Goal: Information Seeking & Learning: Learn about a topic

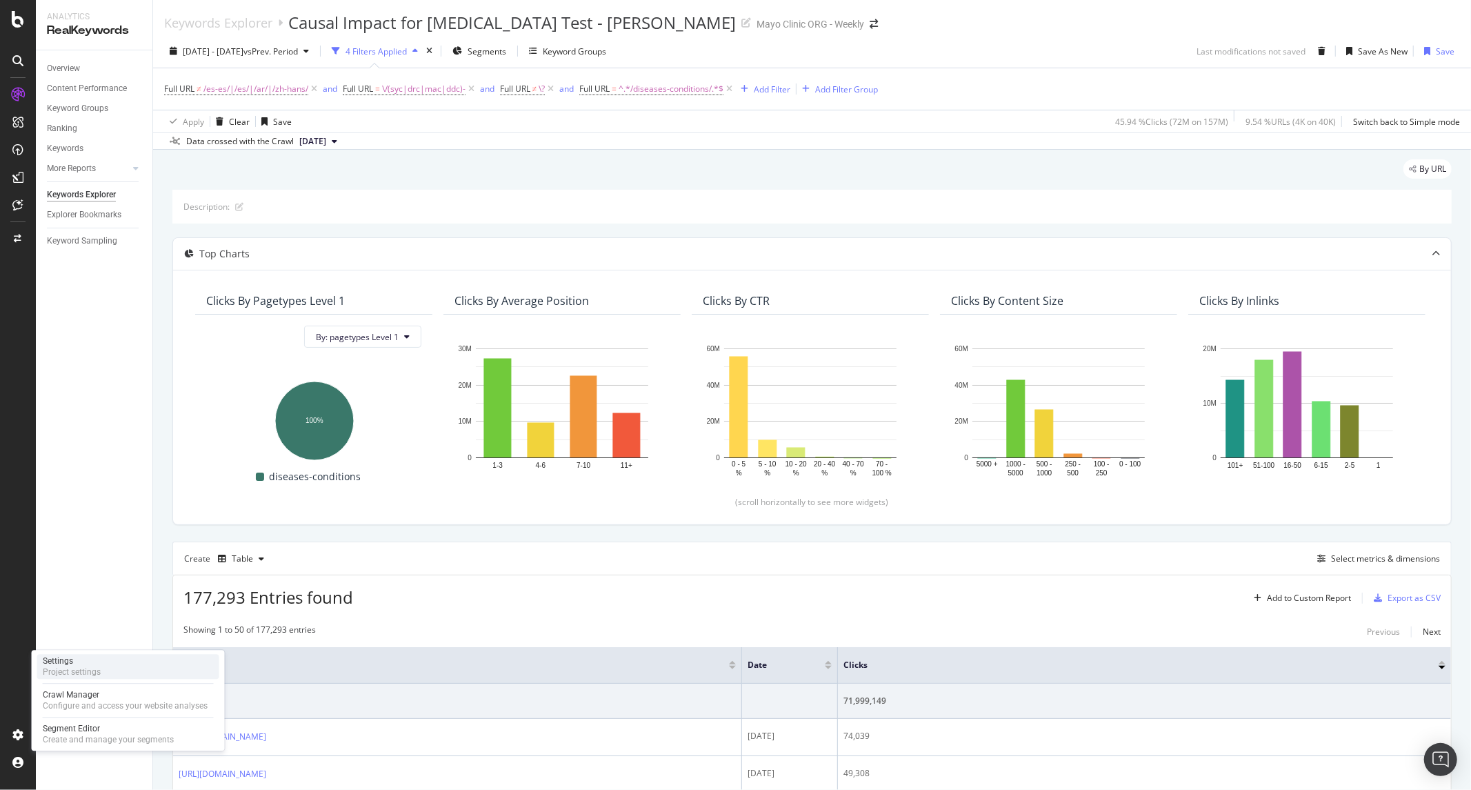
click at [94, 659] on div "Settings" at bounding box center [72, 660] width 58 height 11
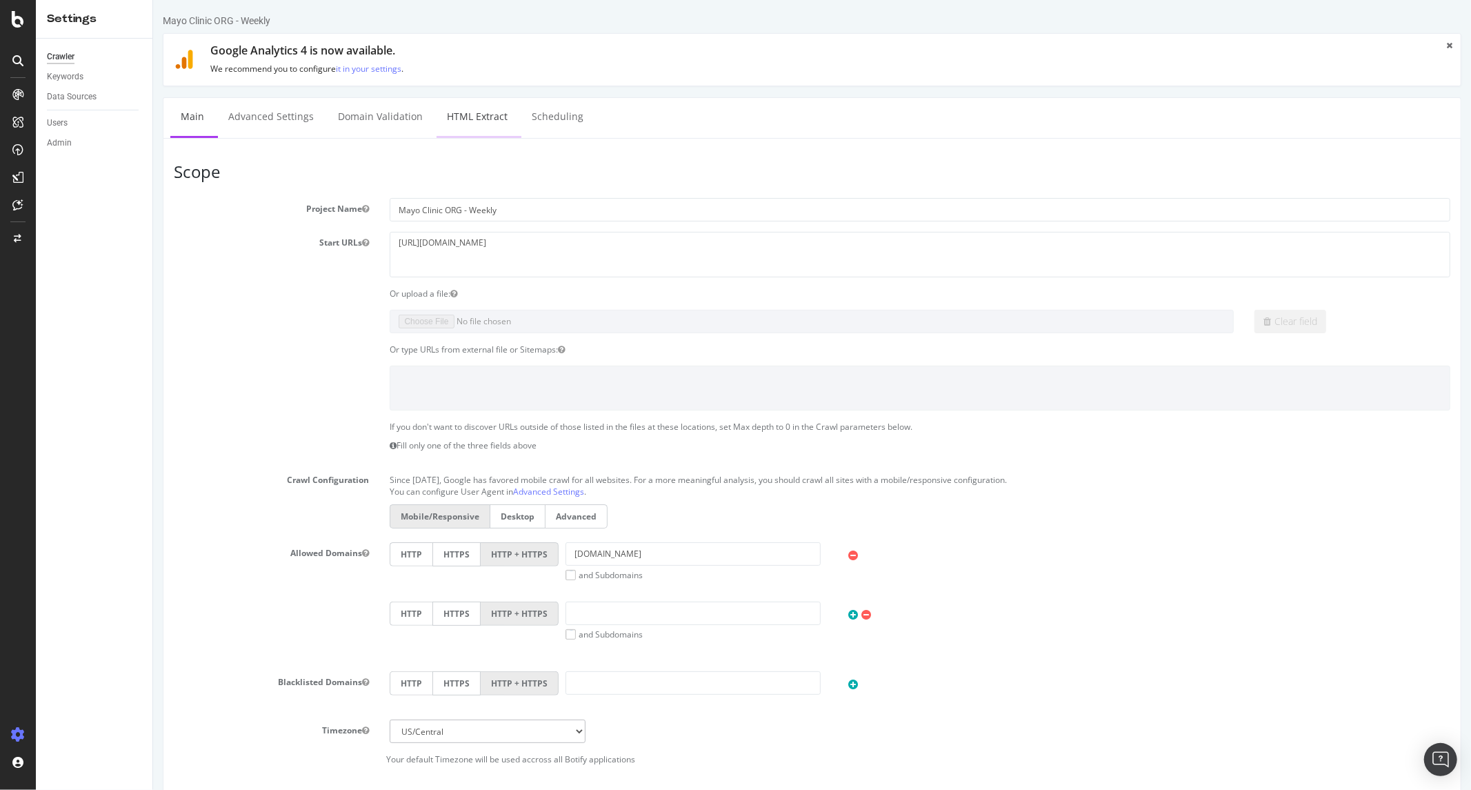
click at [470, 119] on link "HTML Extract" at bounding box center [476, 117] width 81 height 38
select select "exist"
select select "list"
select select "exist"
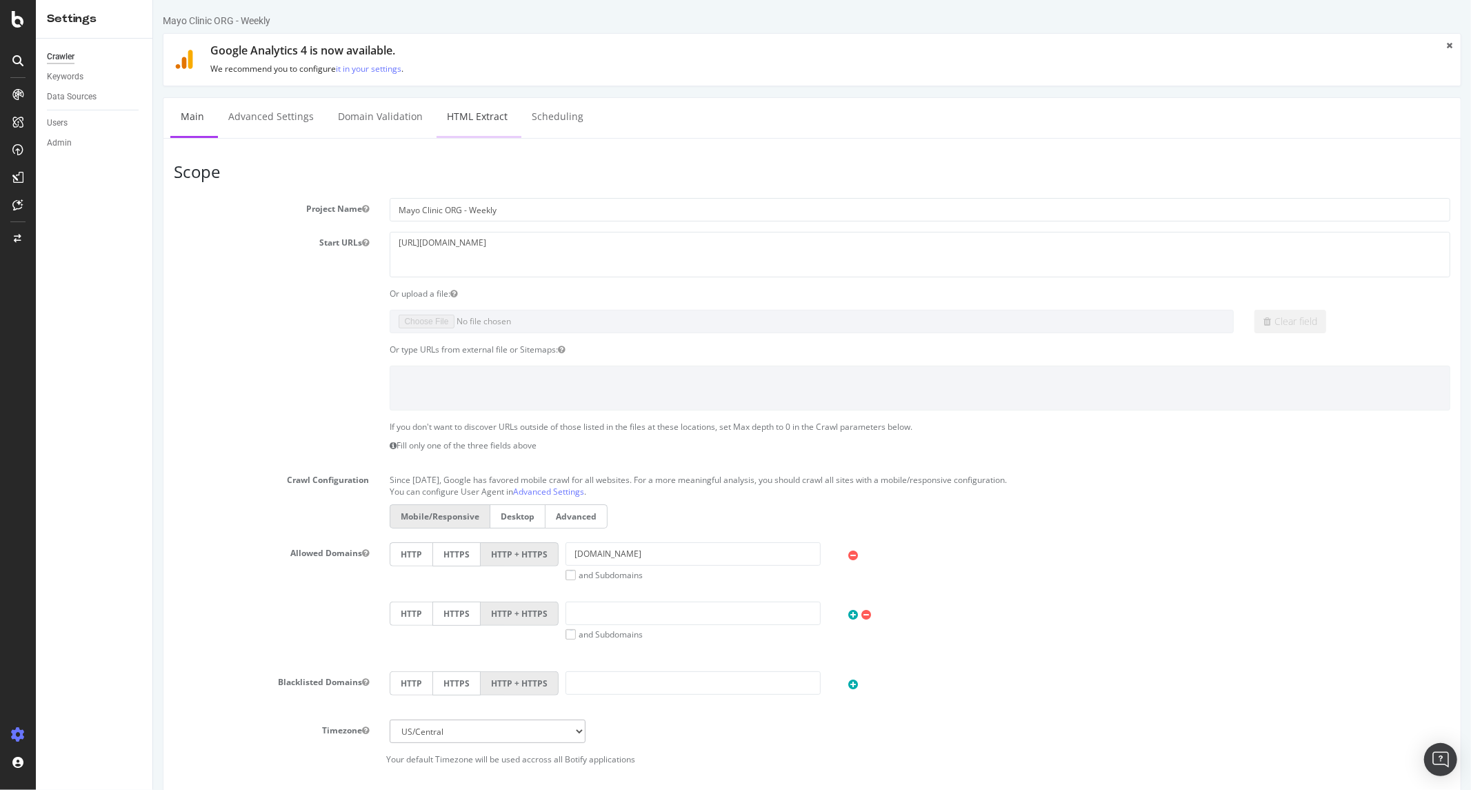
select select "count"
select select "list"
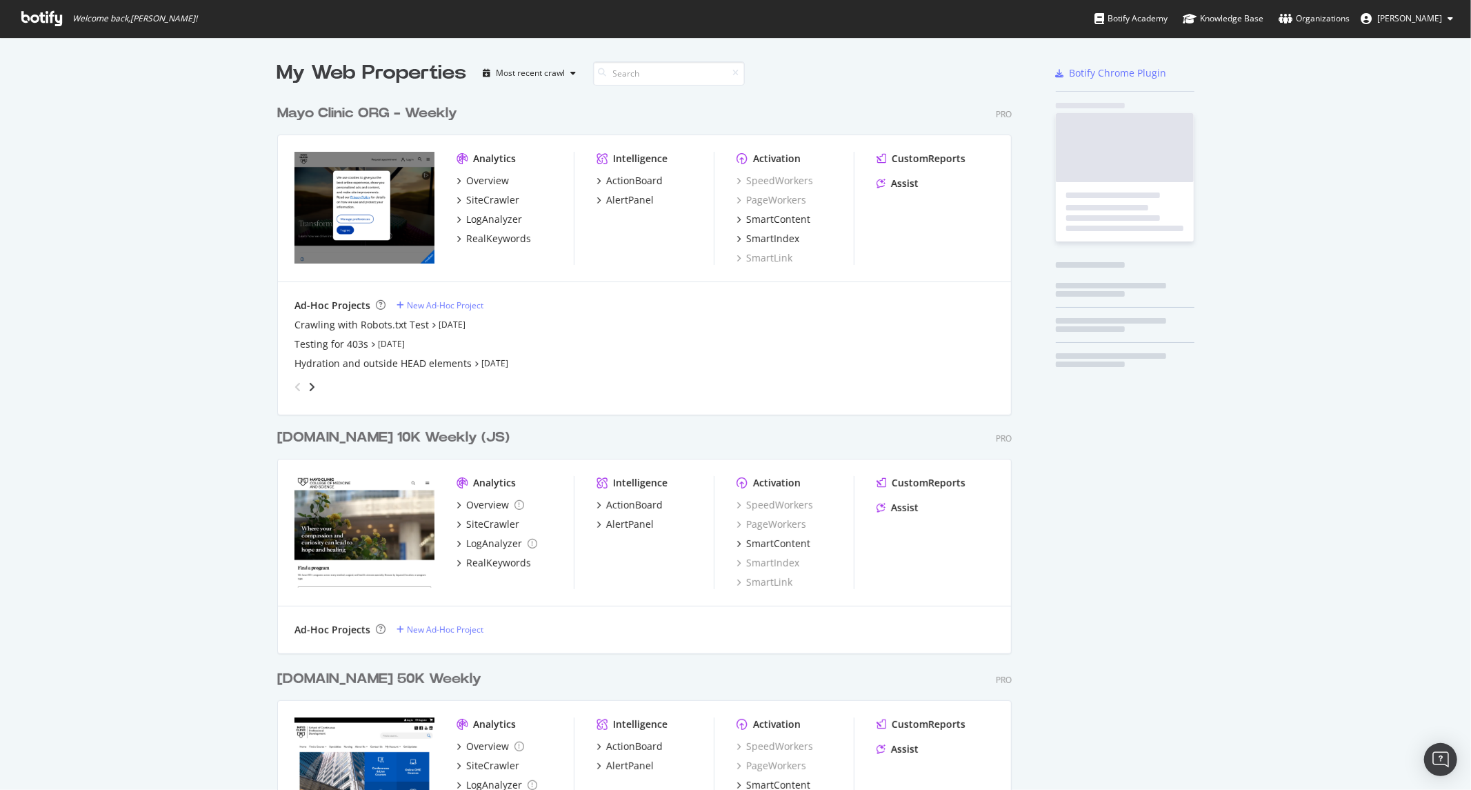
scroll to position [1959, 734]
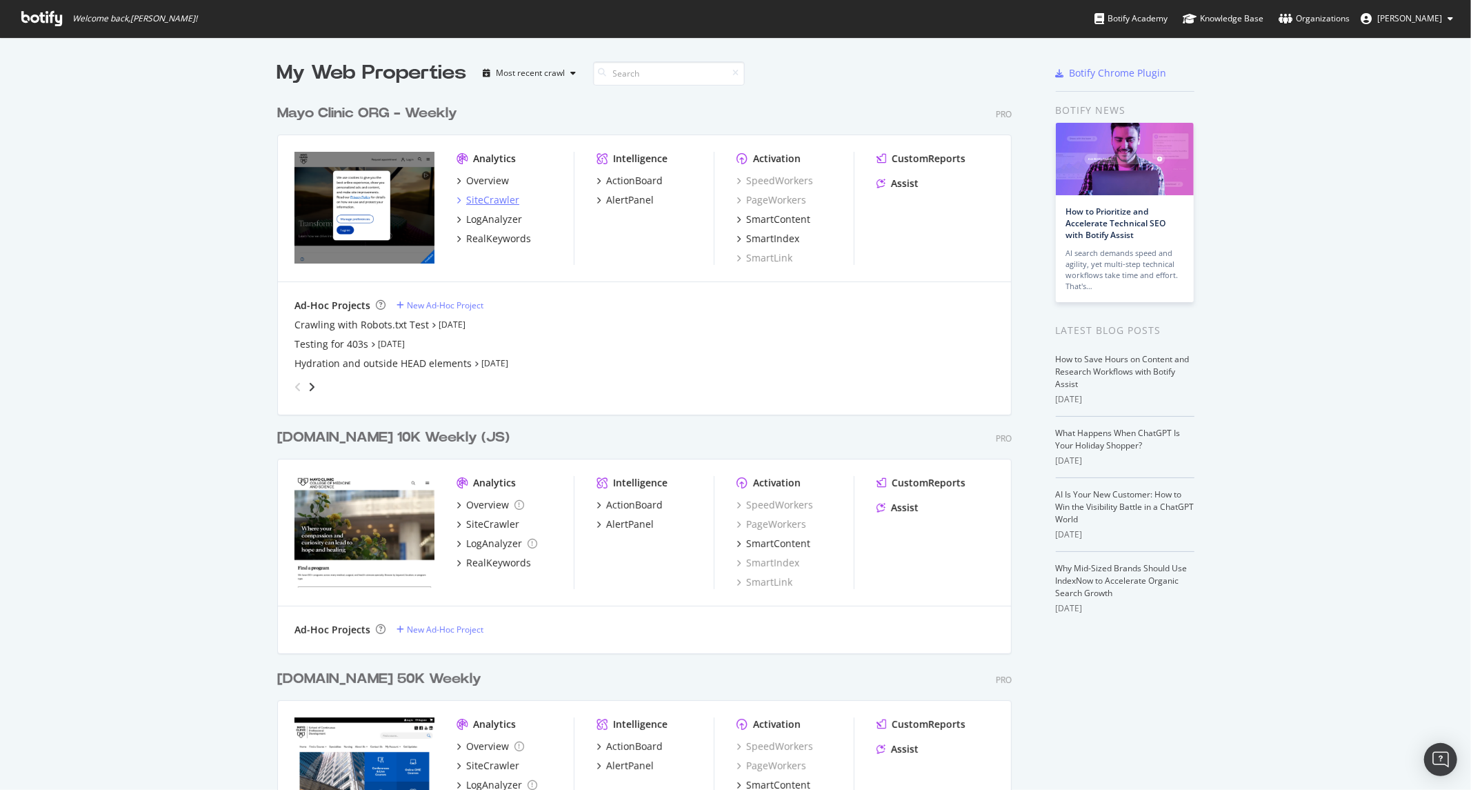
click at [479, 195] on div "SiteCrawler" at bounding box center [492, 200] width 53 height 14
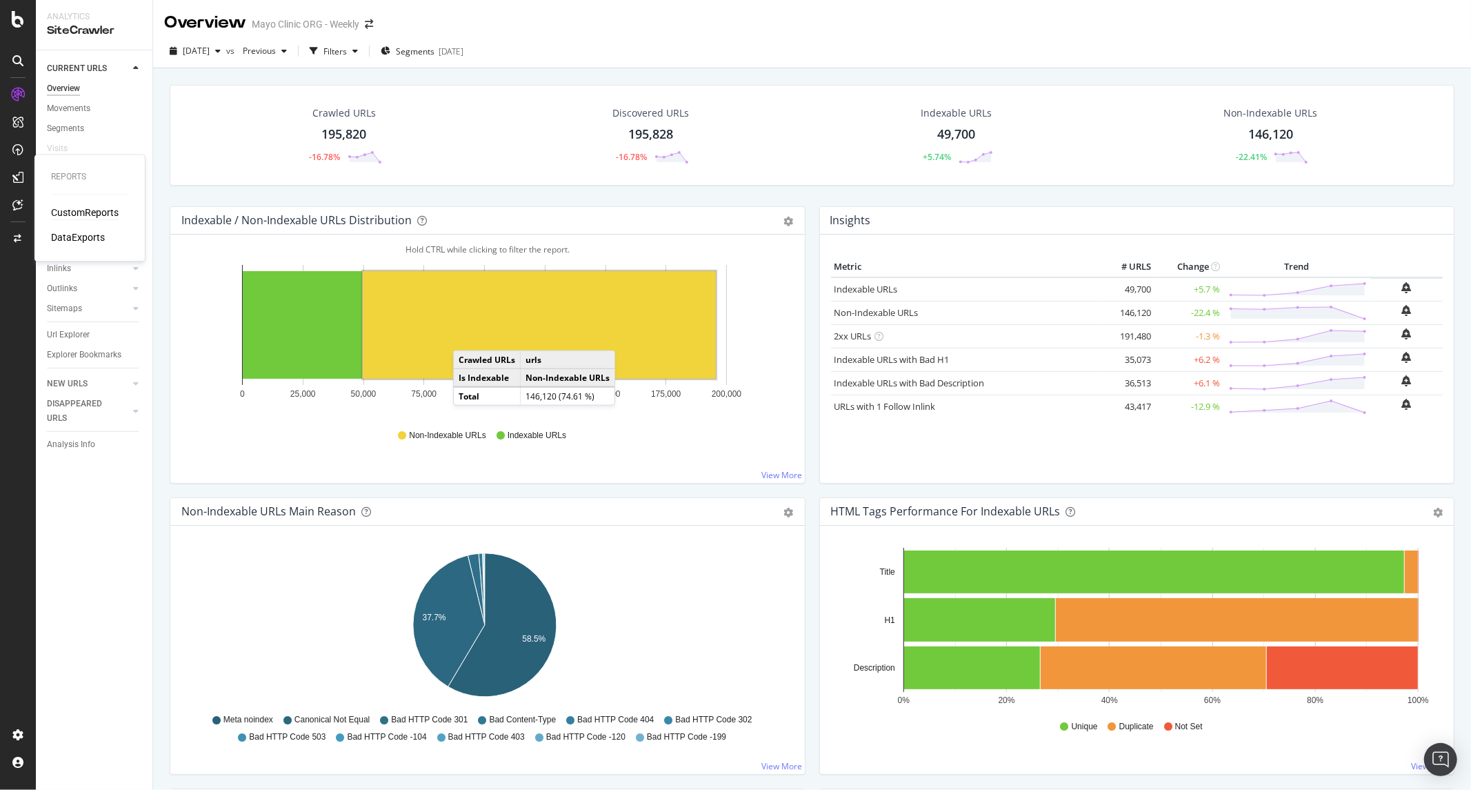
click at [95, 214] on div "CustomReports" at bounding box center [85, 213] width 68 height 14
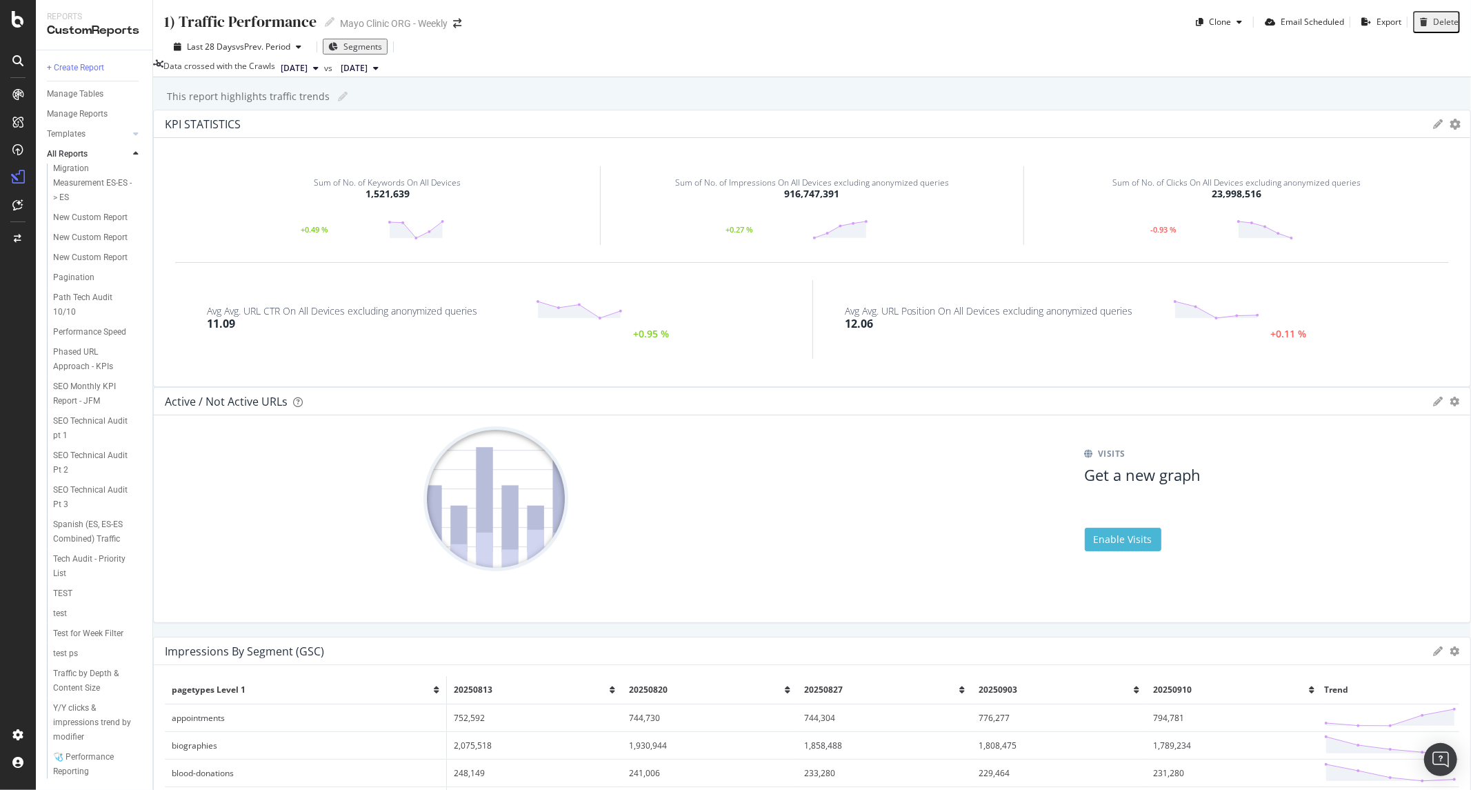
scroll to position [1436, 0]
click at [86, 381] on div "SEO Monthly KPI Report - JFM" at bounding box center [93, 393] width 80 height 29
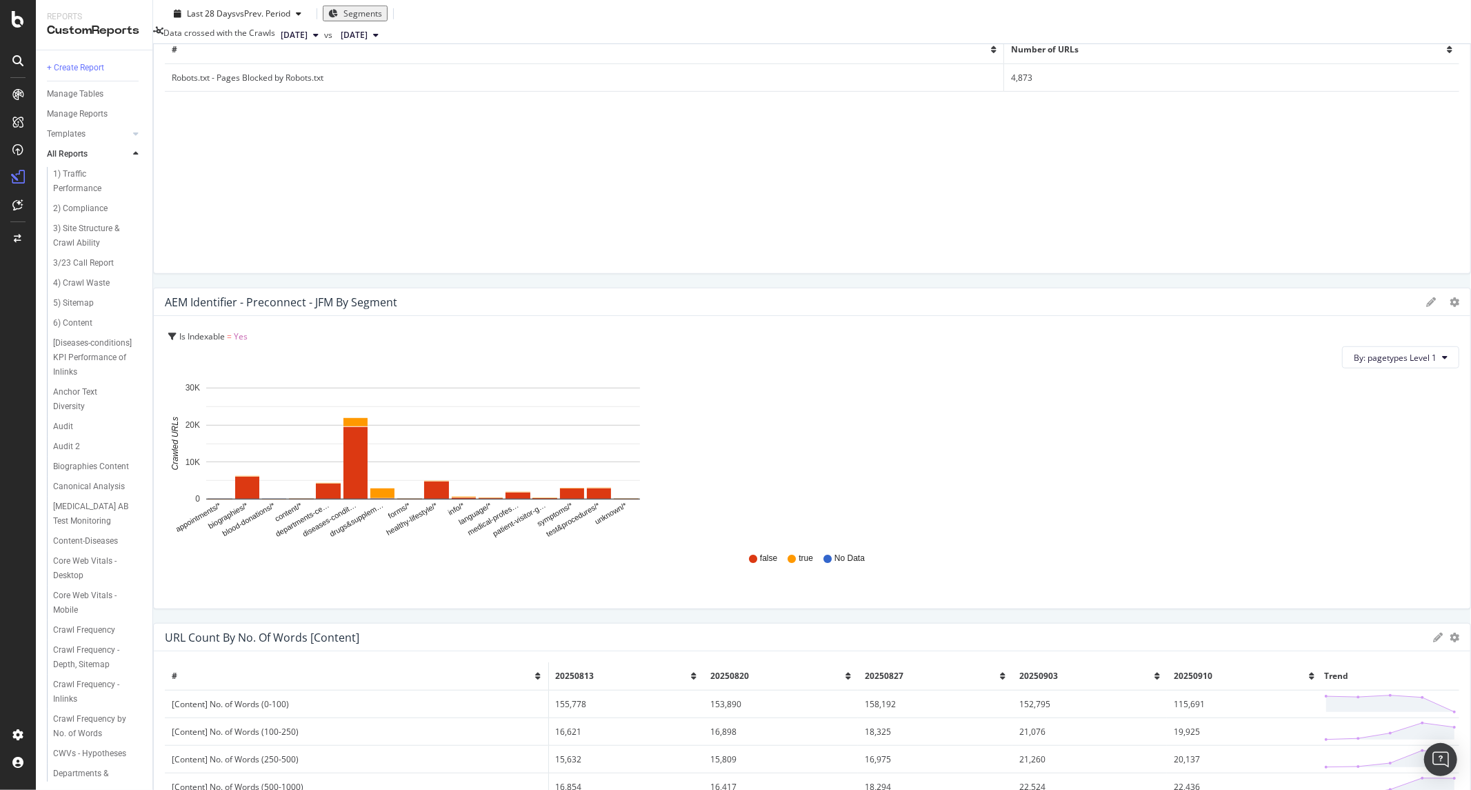
scroll to position [0, 51]
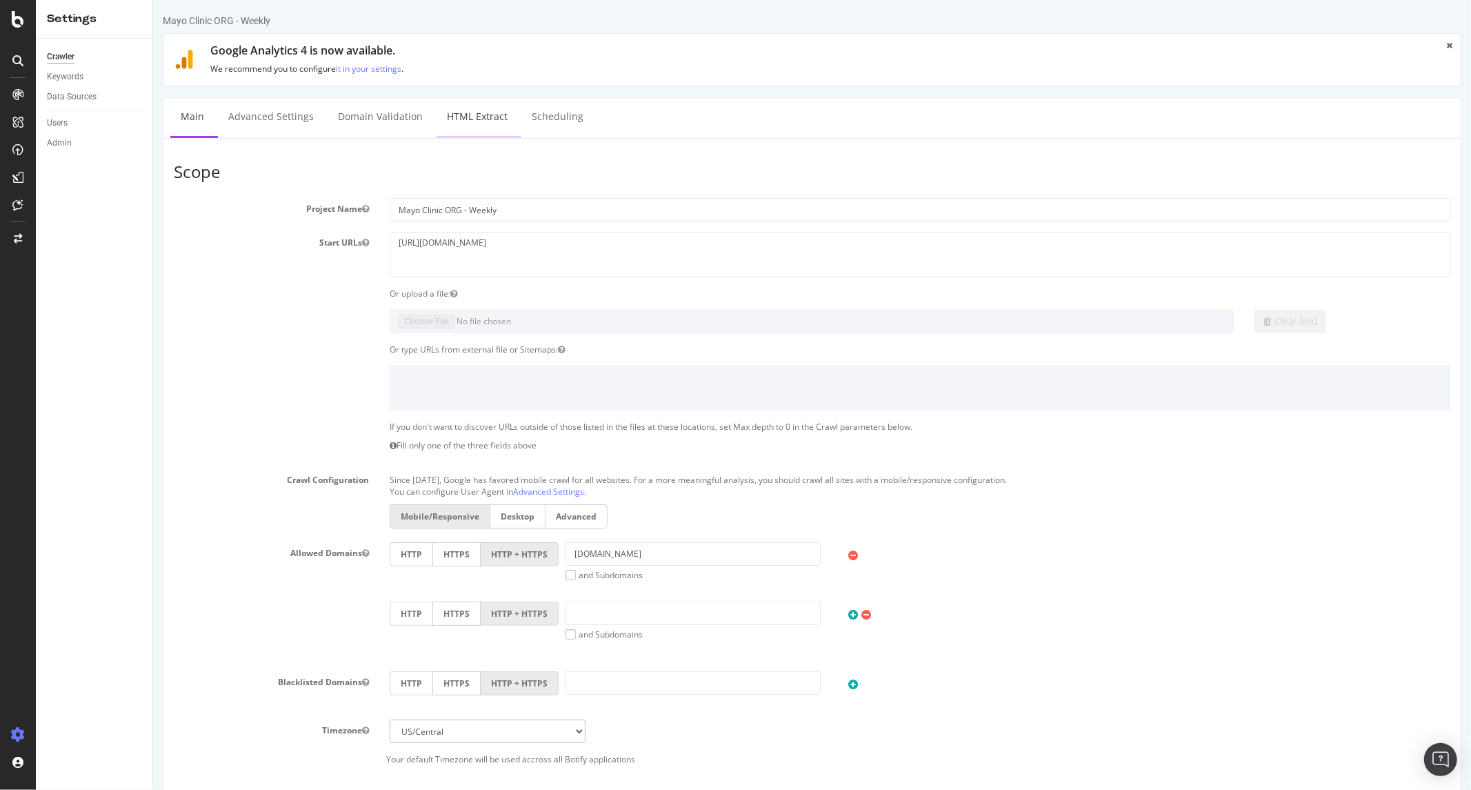
click at [462, 120] on link "HTML Extract" at bounding box center [476, 117] width 81 height 38
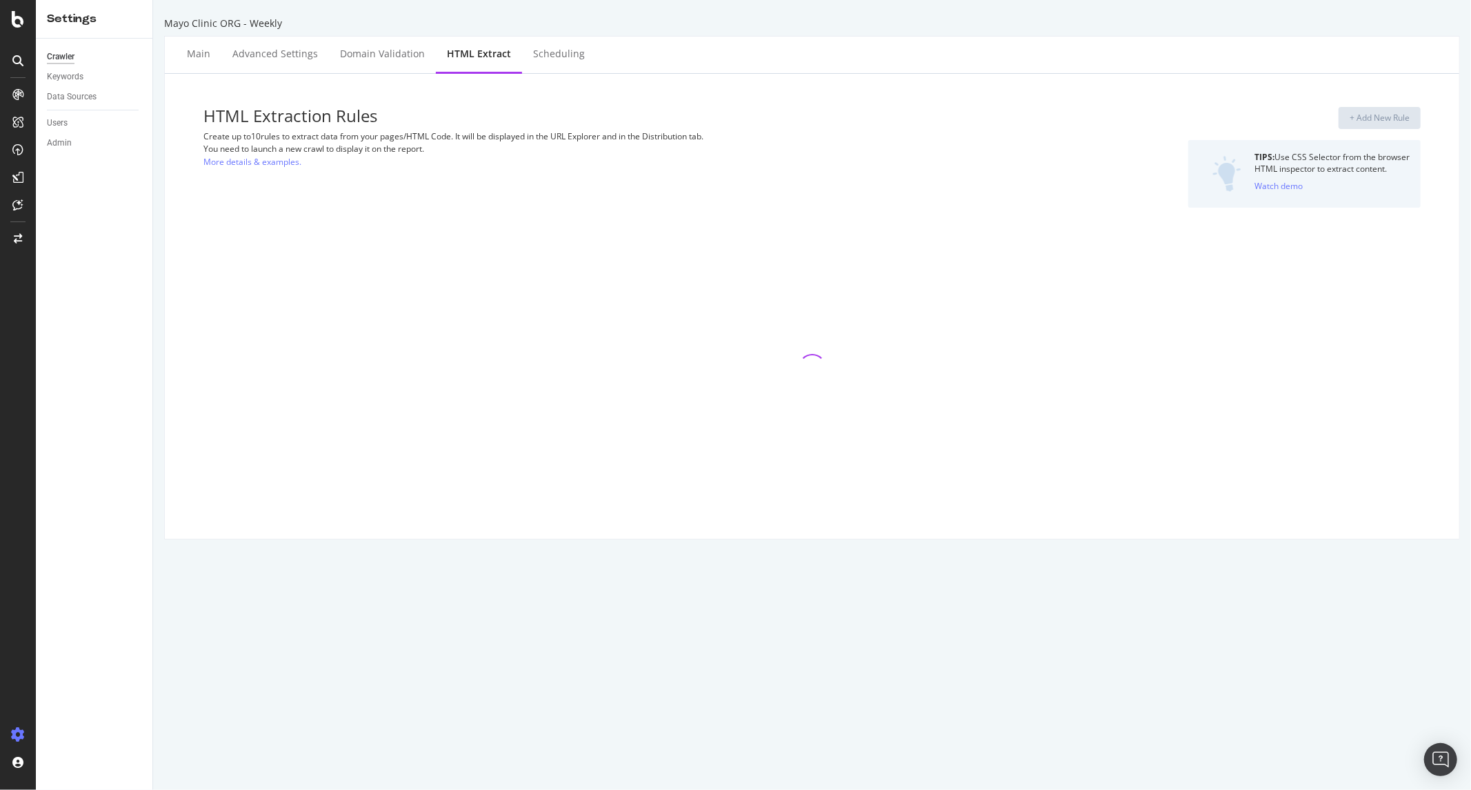
select select "exist"
select select "list"
select select "exist"
select select "count"
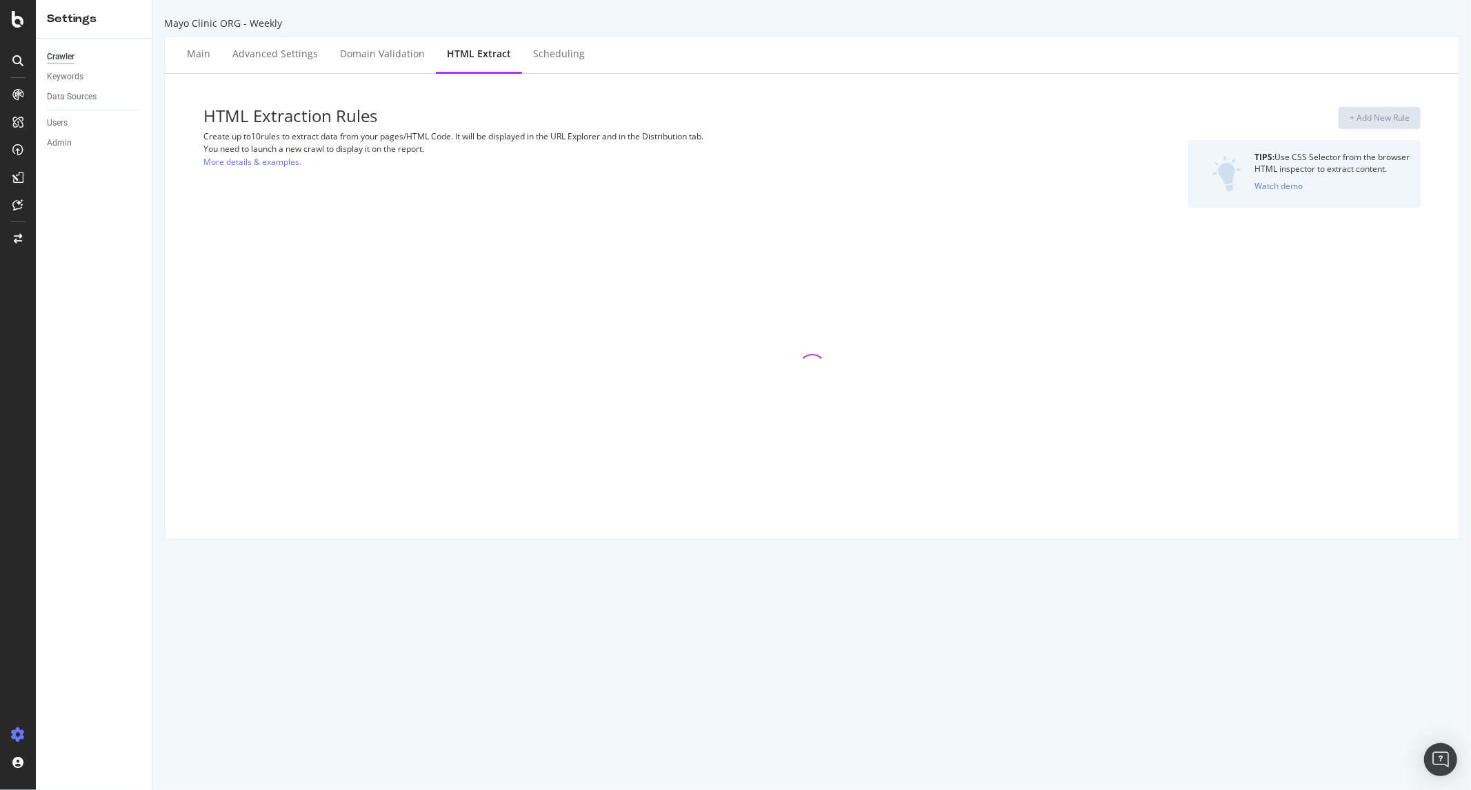
select select "list"
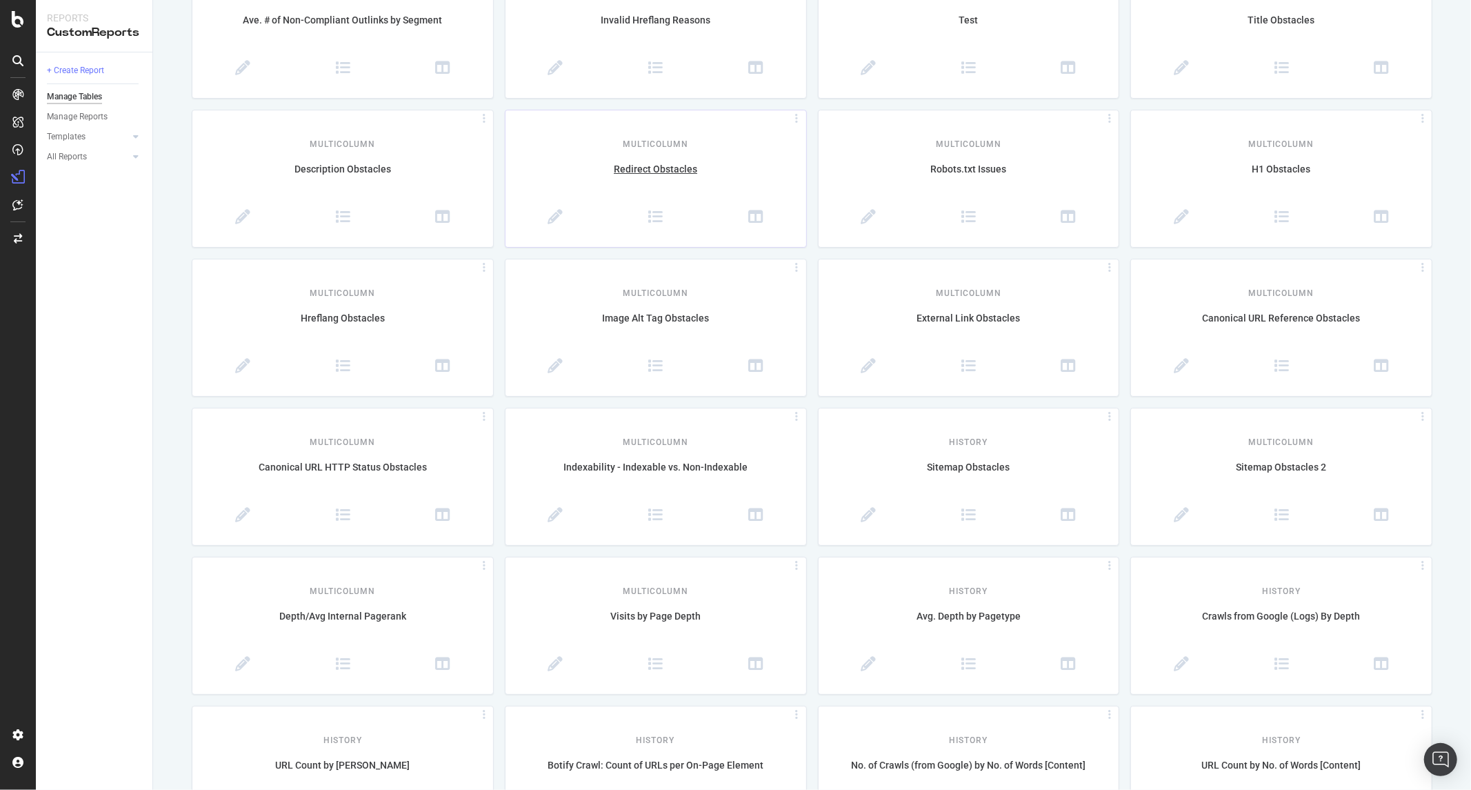
scroll to position [1065, 0]
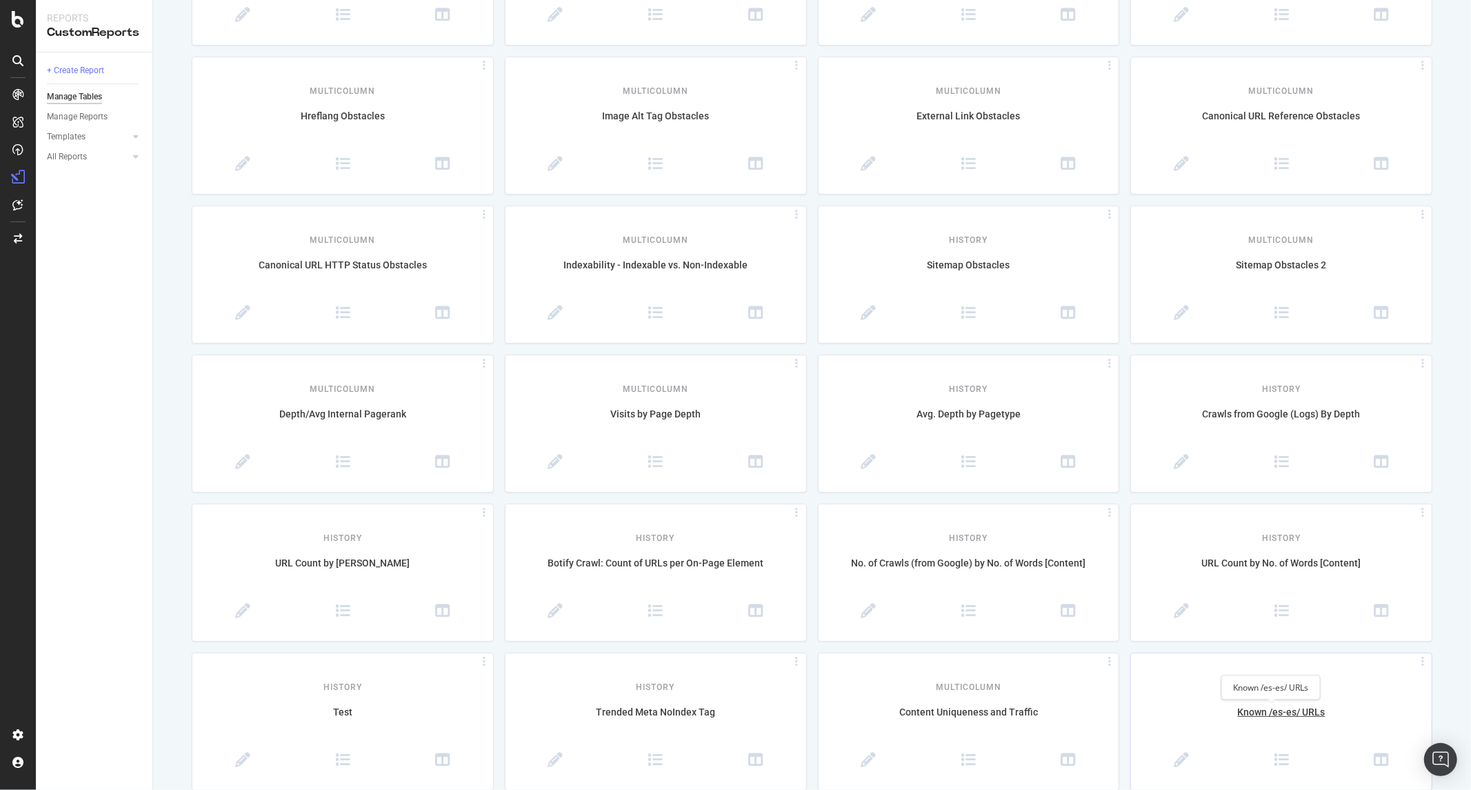
click at [1258, 707] on div "Known /es-es/ URLs" at bounding box center [1281, 719] width 301 height 29
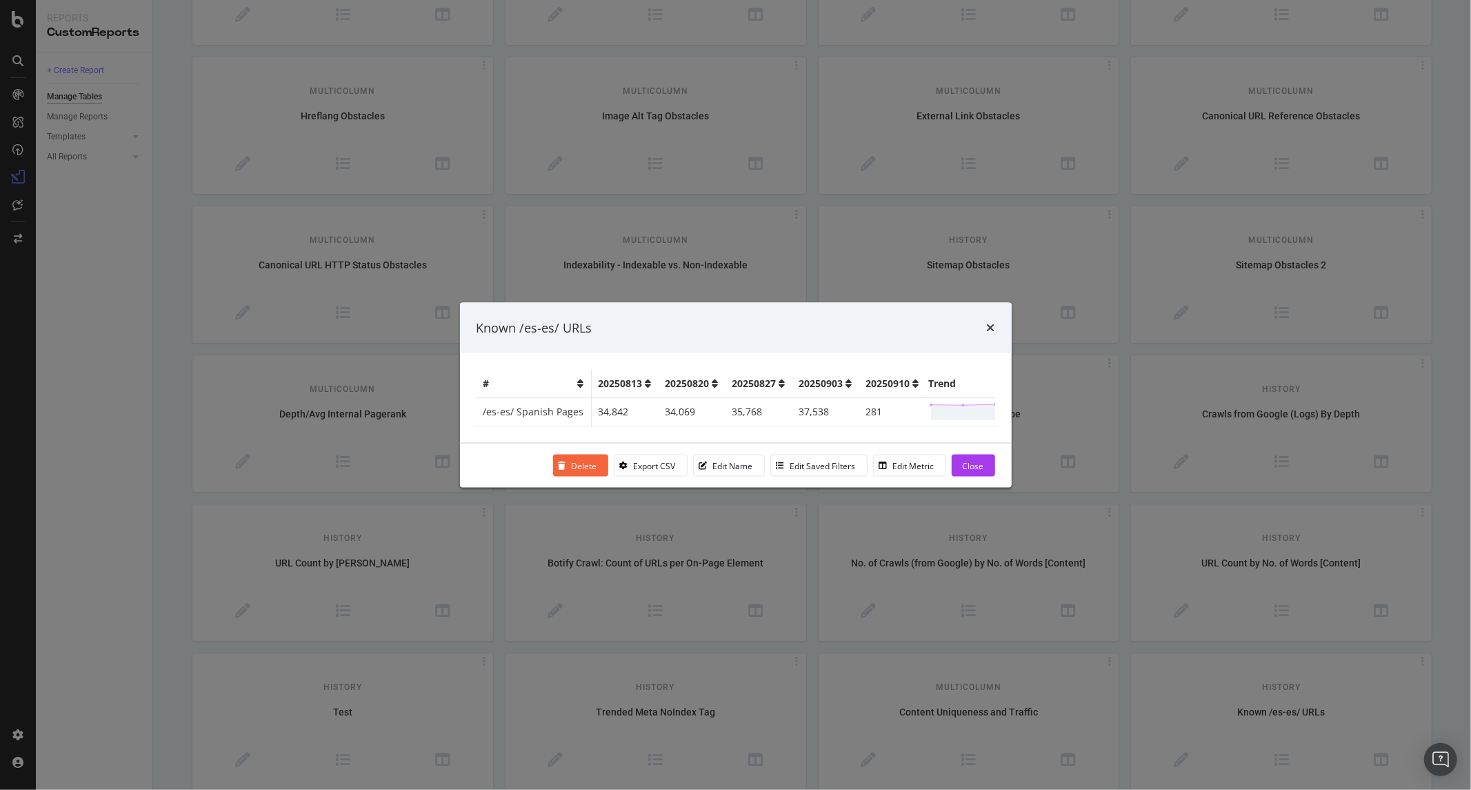
scroll to position [0, 64]
click at [989, 325] on icon "times" at bounding box center [991, 327] width 8 height 11
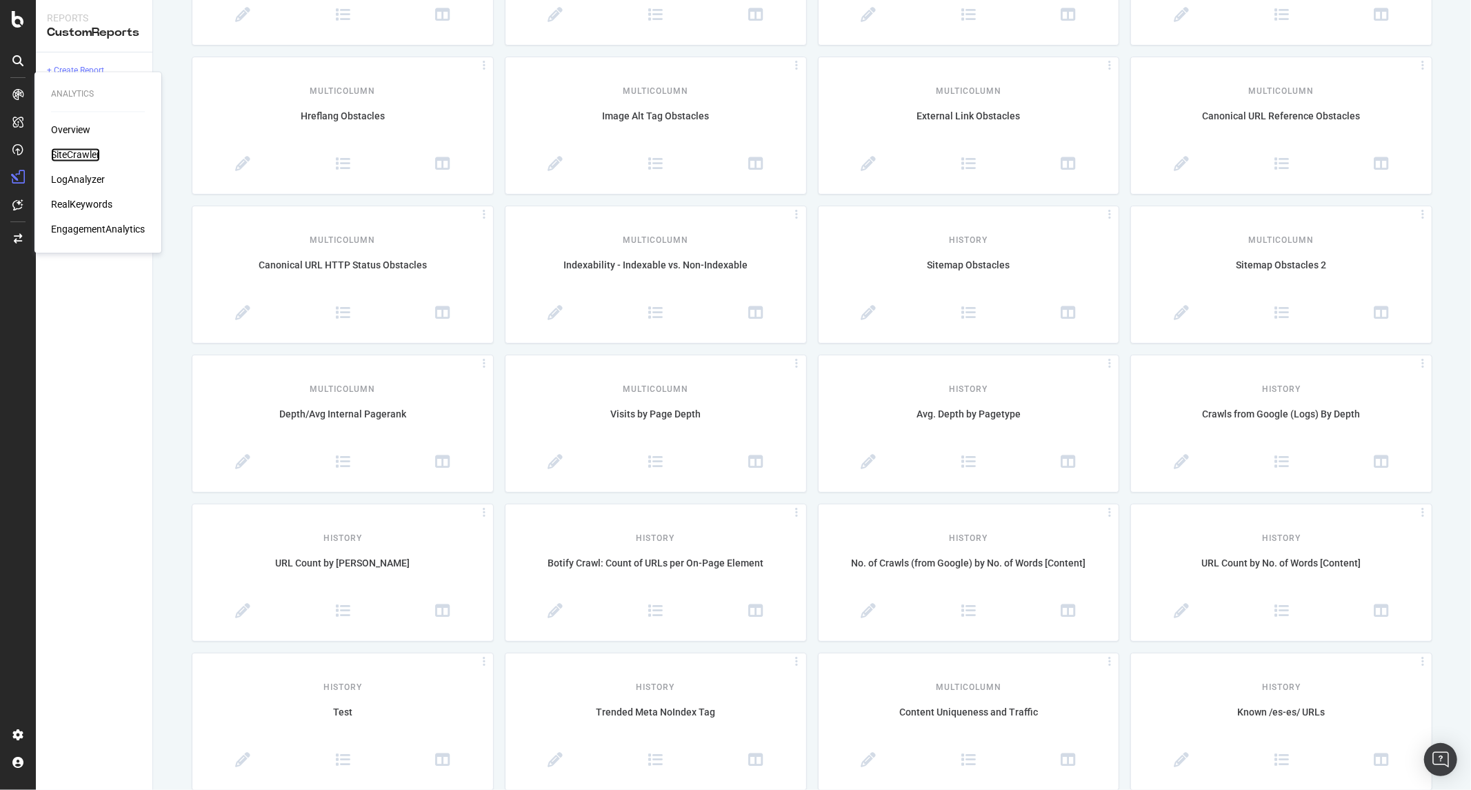
click at [63, 152] on div "SiteCrawler" at bounding box center [75, 155] width 49 height 14
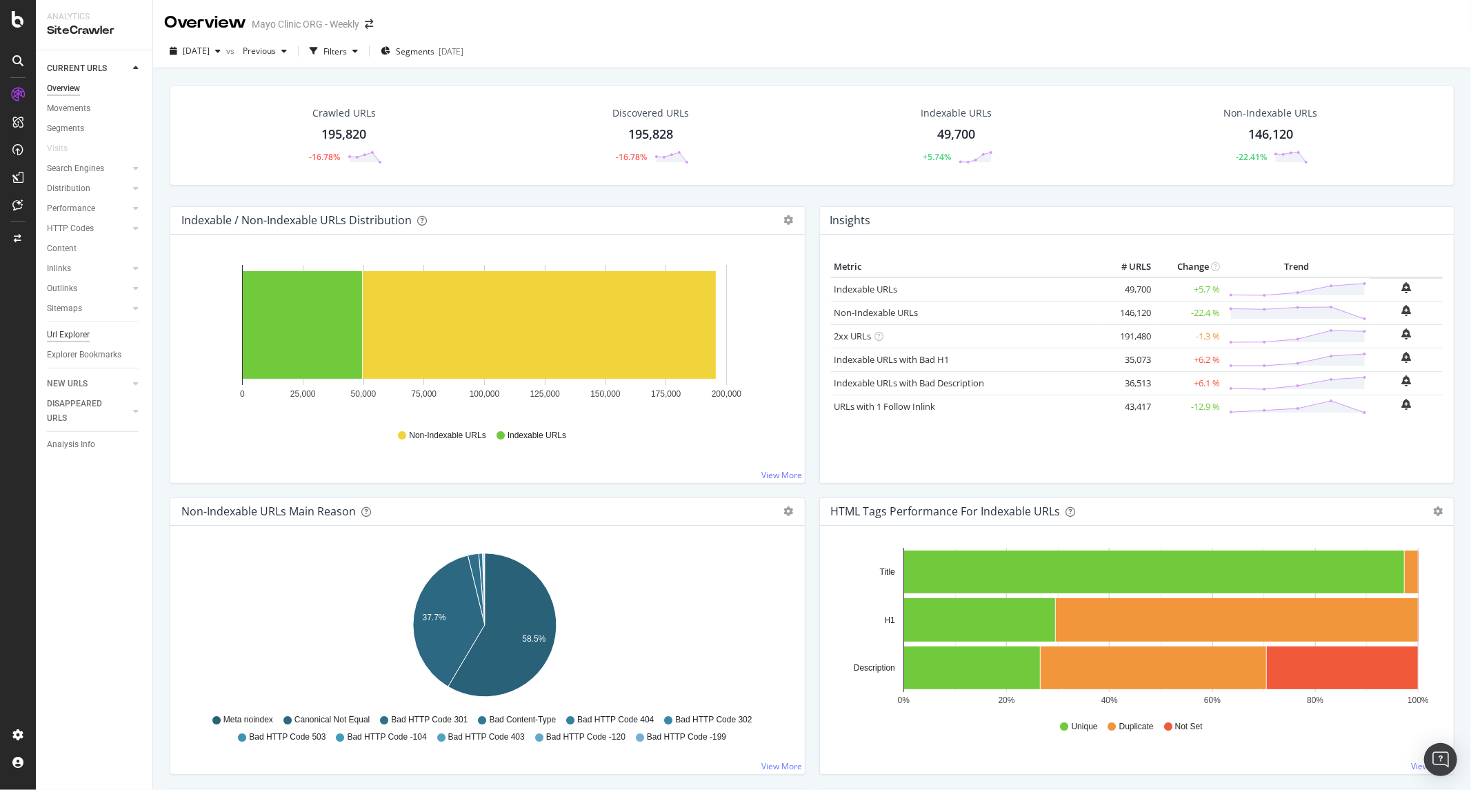
click at [65, 332] on div "Url Explorer" at bounding box center [68, 335] width 43 height 14
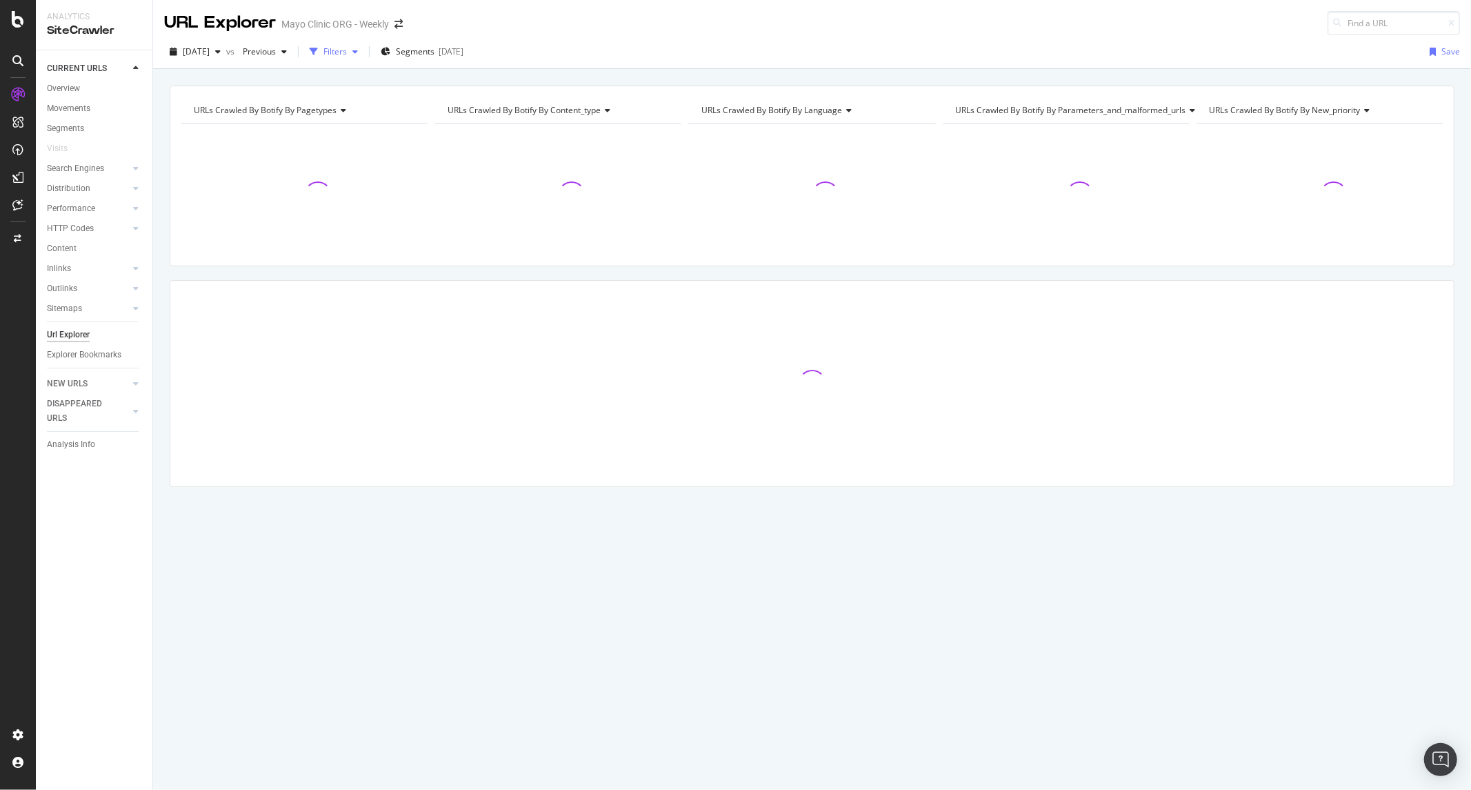
click at [347, 52] on div "Filters" at bounding box center [334, 52] width 23 height 12
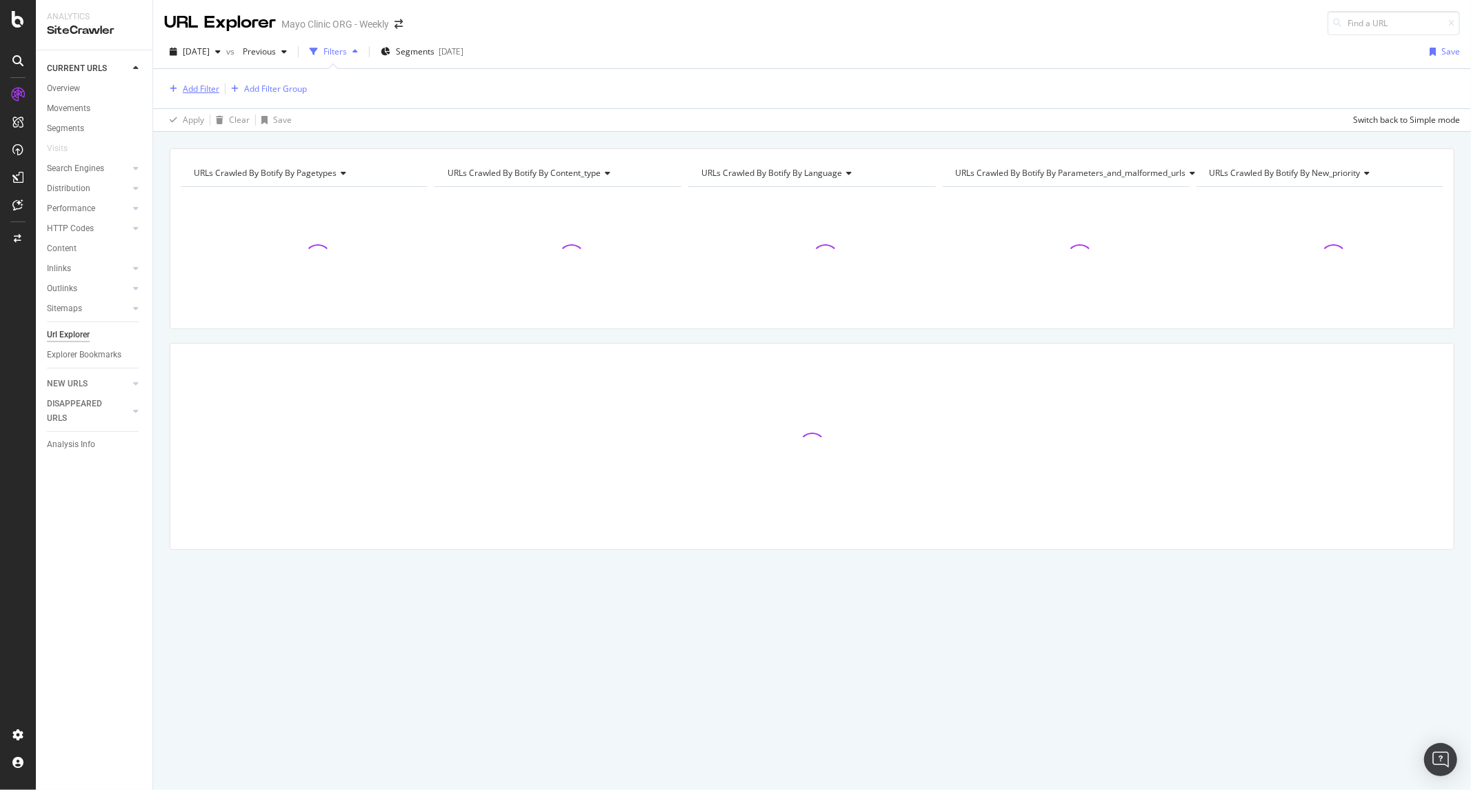
click at [194, 86] on div "Add Filter" at bounding box center [201, 89] width 37 height 12
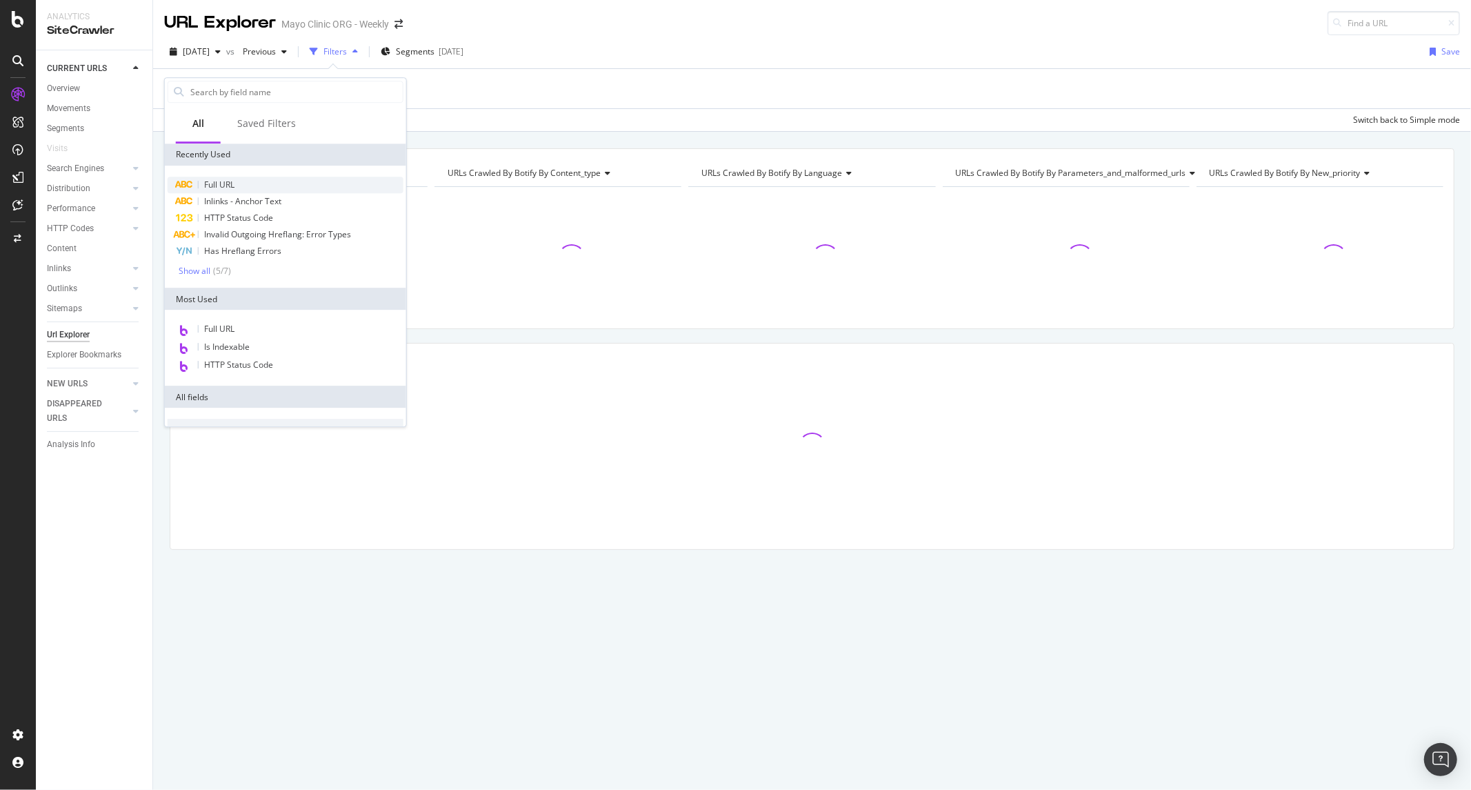
click at [229, 183] on span "Full URL" at bounding box center [219, 185] width 30 height 12
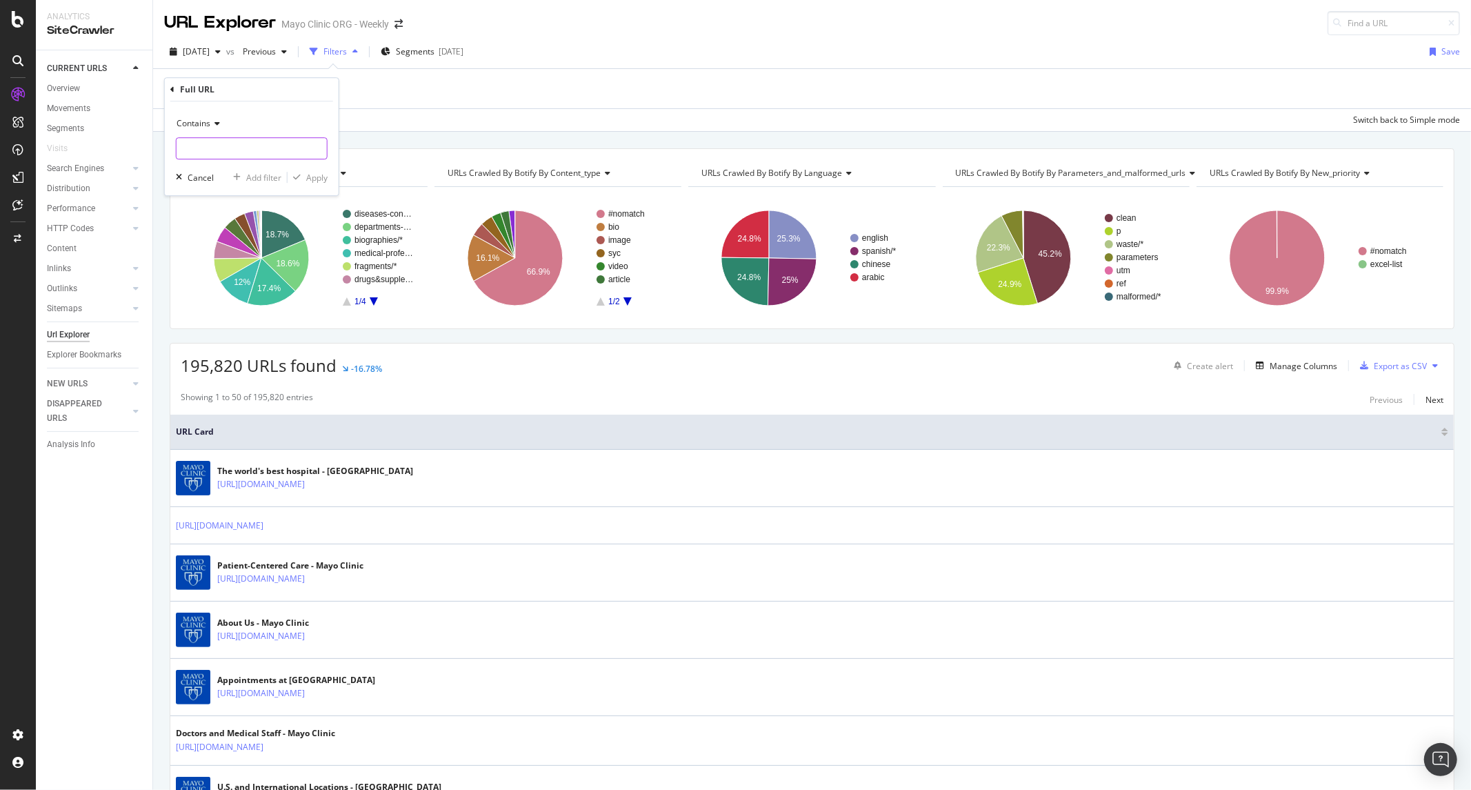
click at [263, 156] on input "text" at bounding box center [252, 148] width 150 height 22
type input "/es-es/"
click at [310, 176] on div "Apply" at bounding box center [316, 178] width 21 height 12
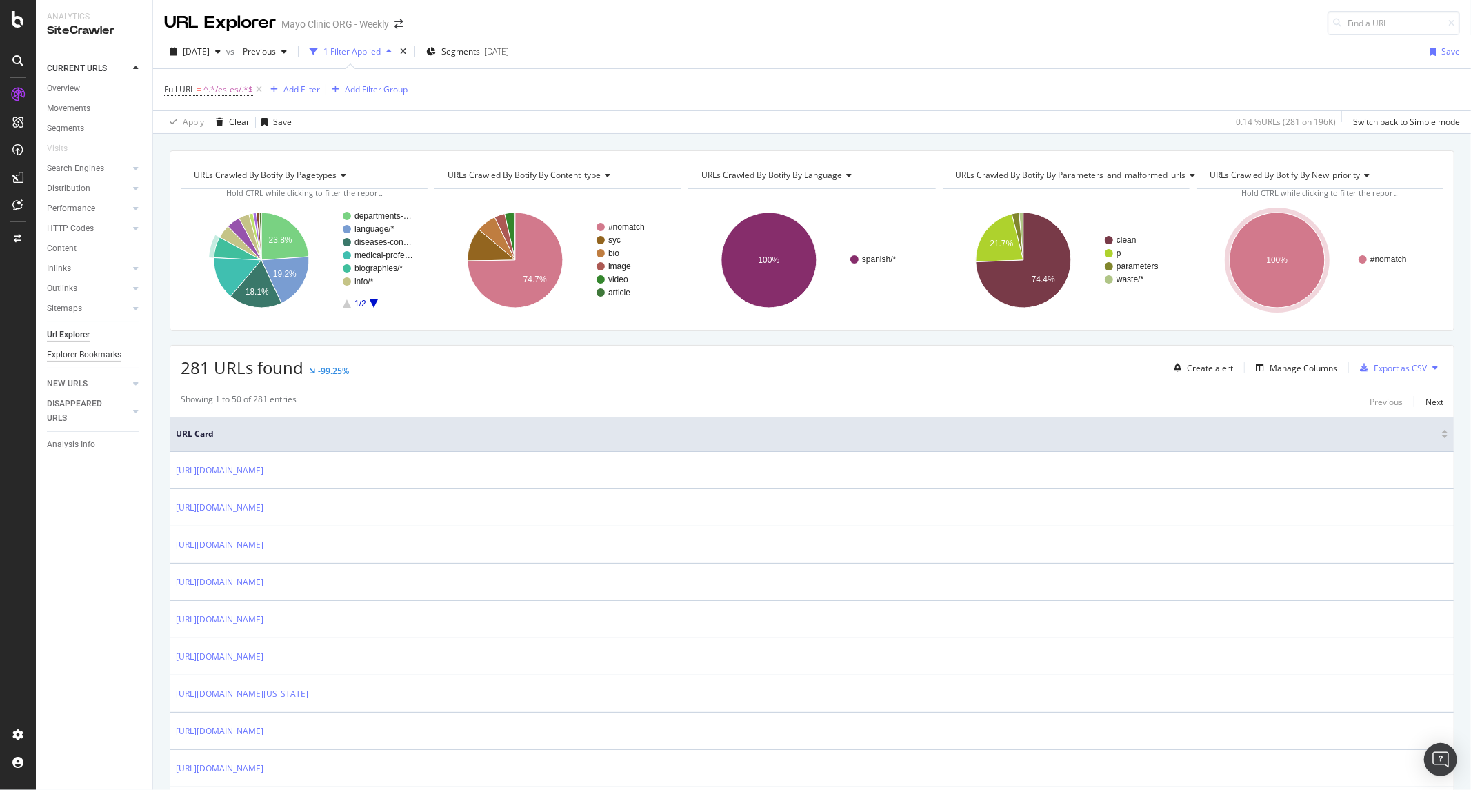
click at [97, 348] on div "Explorer Bookmarks" at bounding box center [84, 355] width 74 height 14
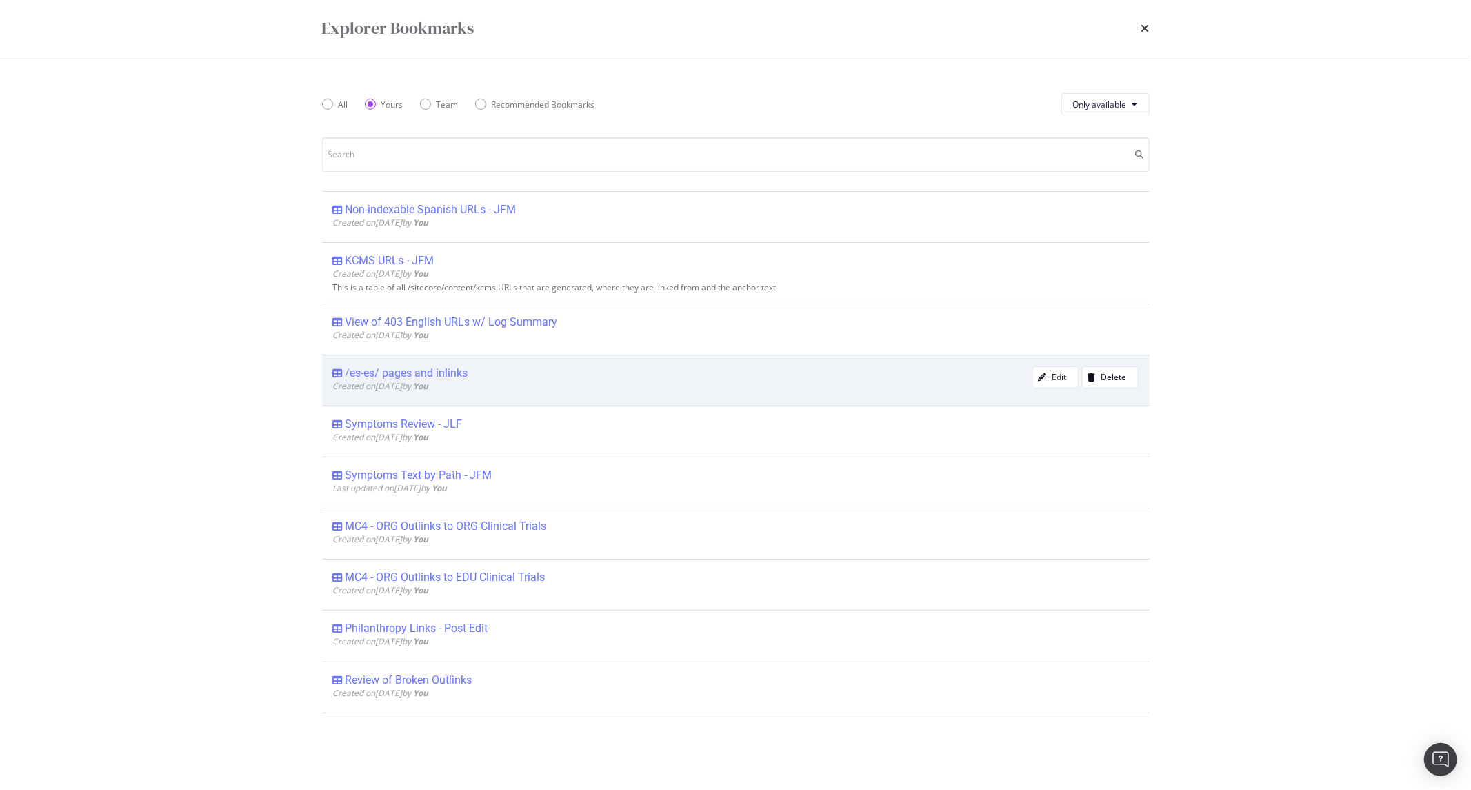
click at [429, 383] on span "Created on 2025 Aug 14th by You" at bounding box center [381, 386] width 96 height 12
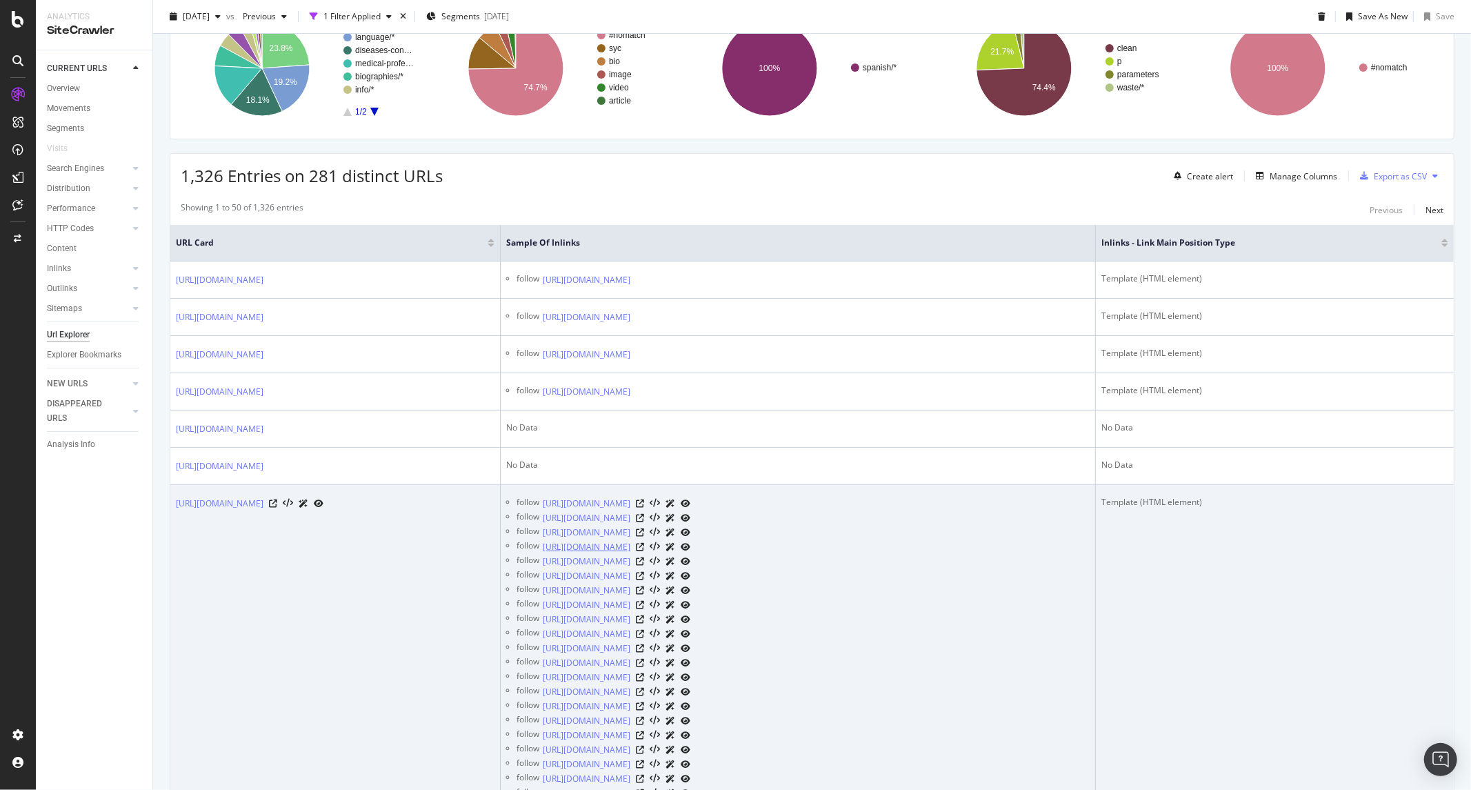
scroll to position [383, 0]
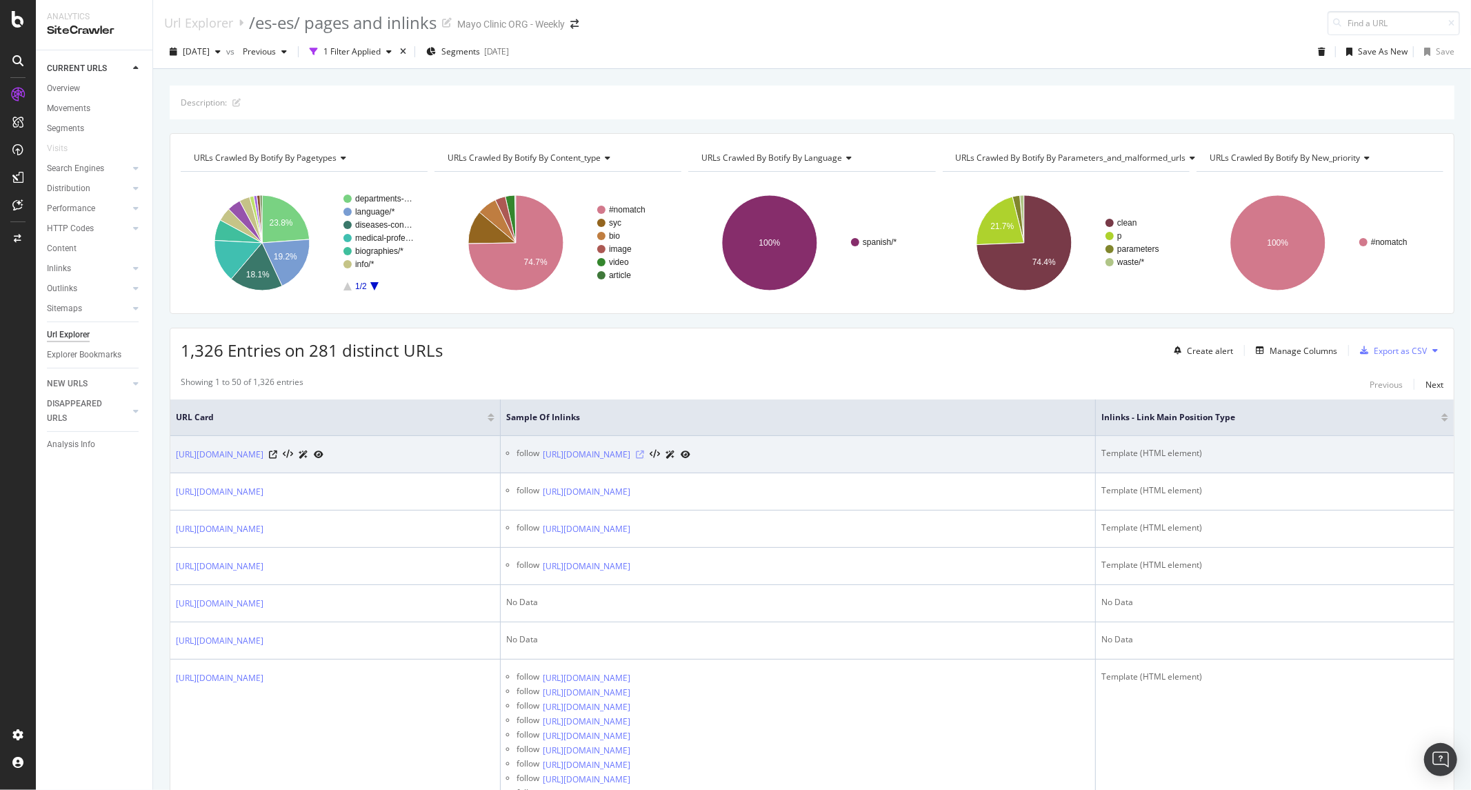
click at [644, 456] on icon at bounding box center [640, 454] width 8 height 8
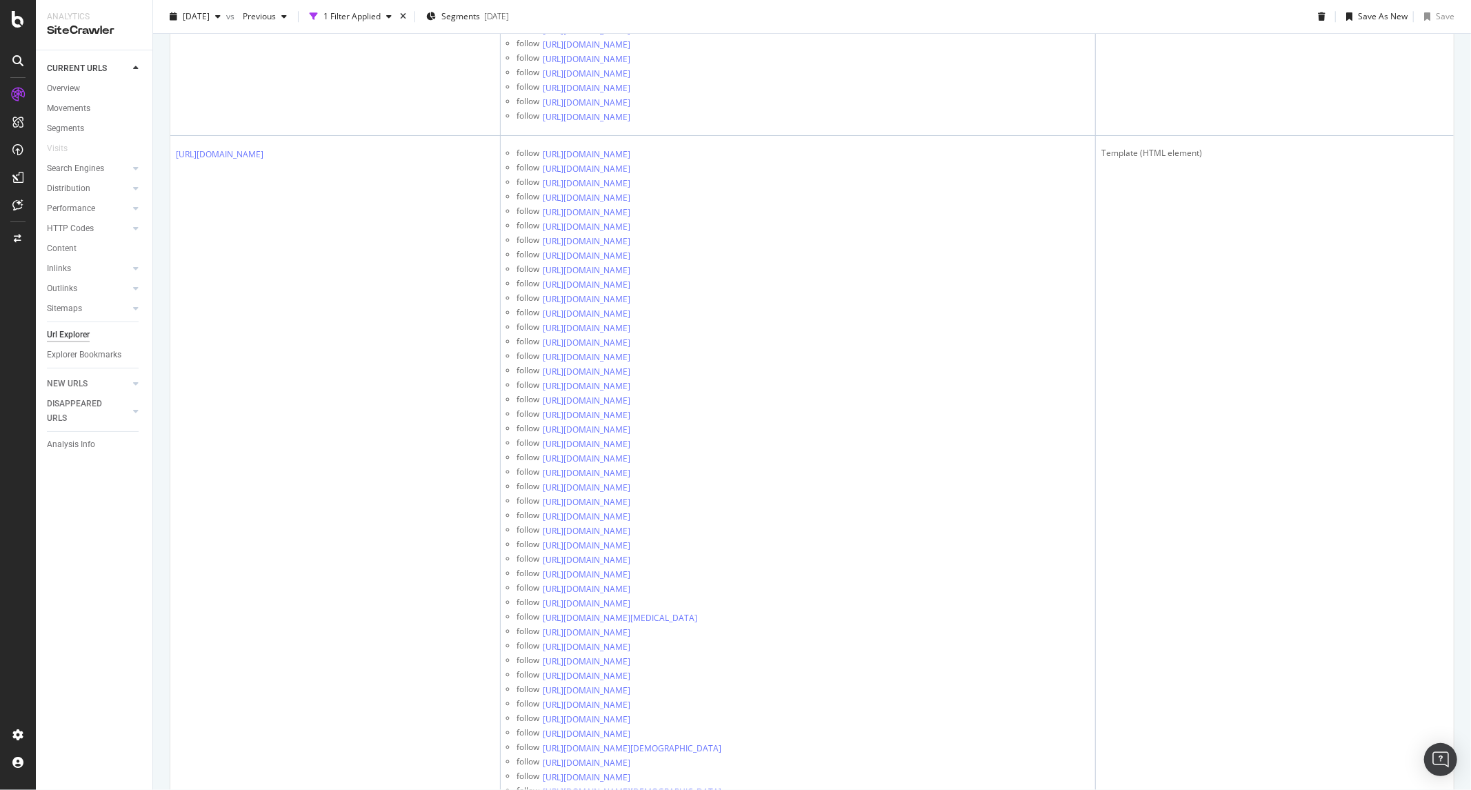
scroll to position [42622, 0]
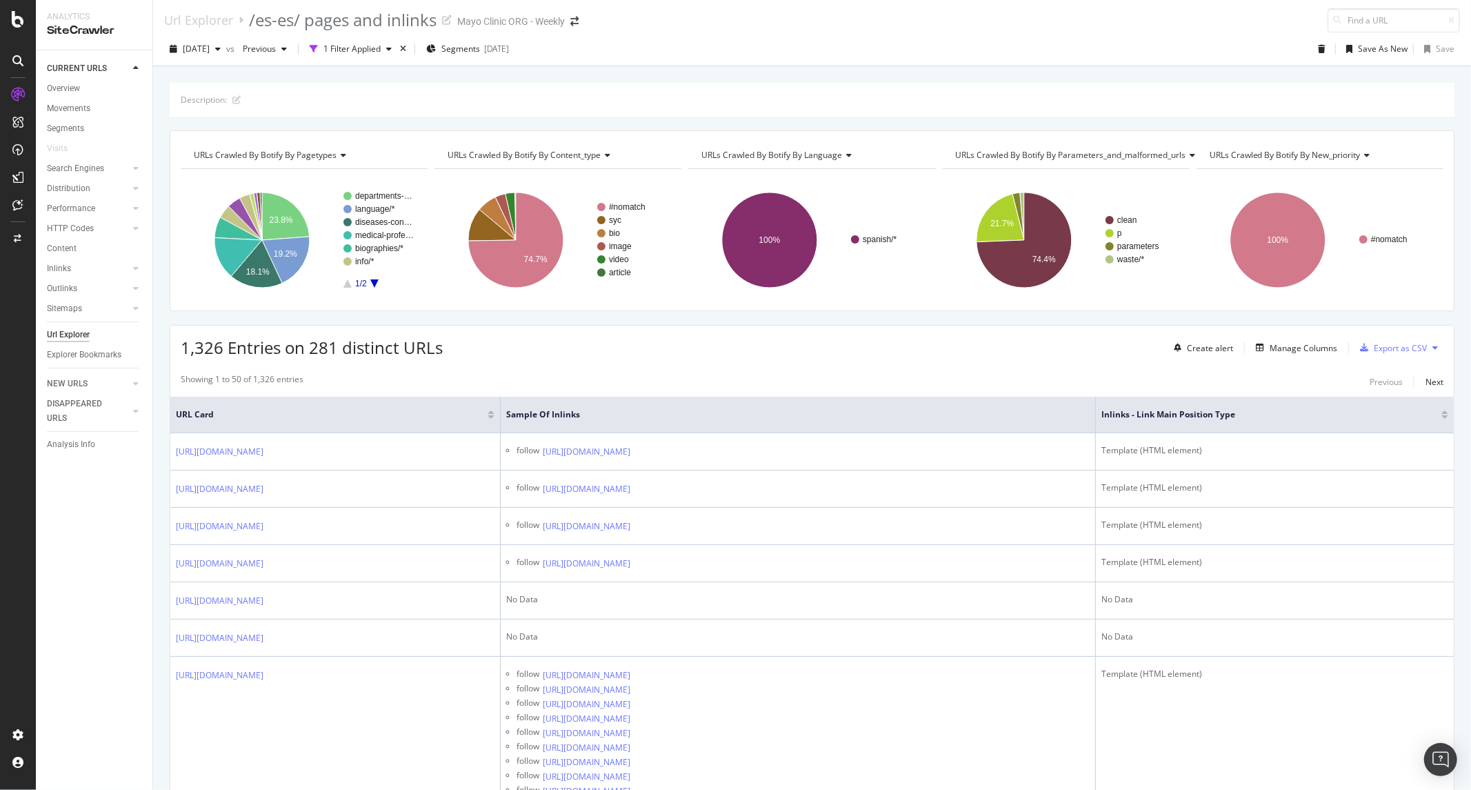
scroll to position [30, 0]
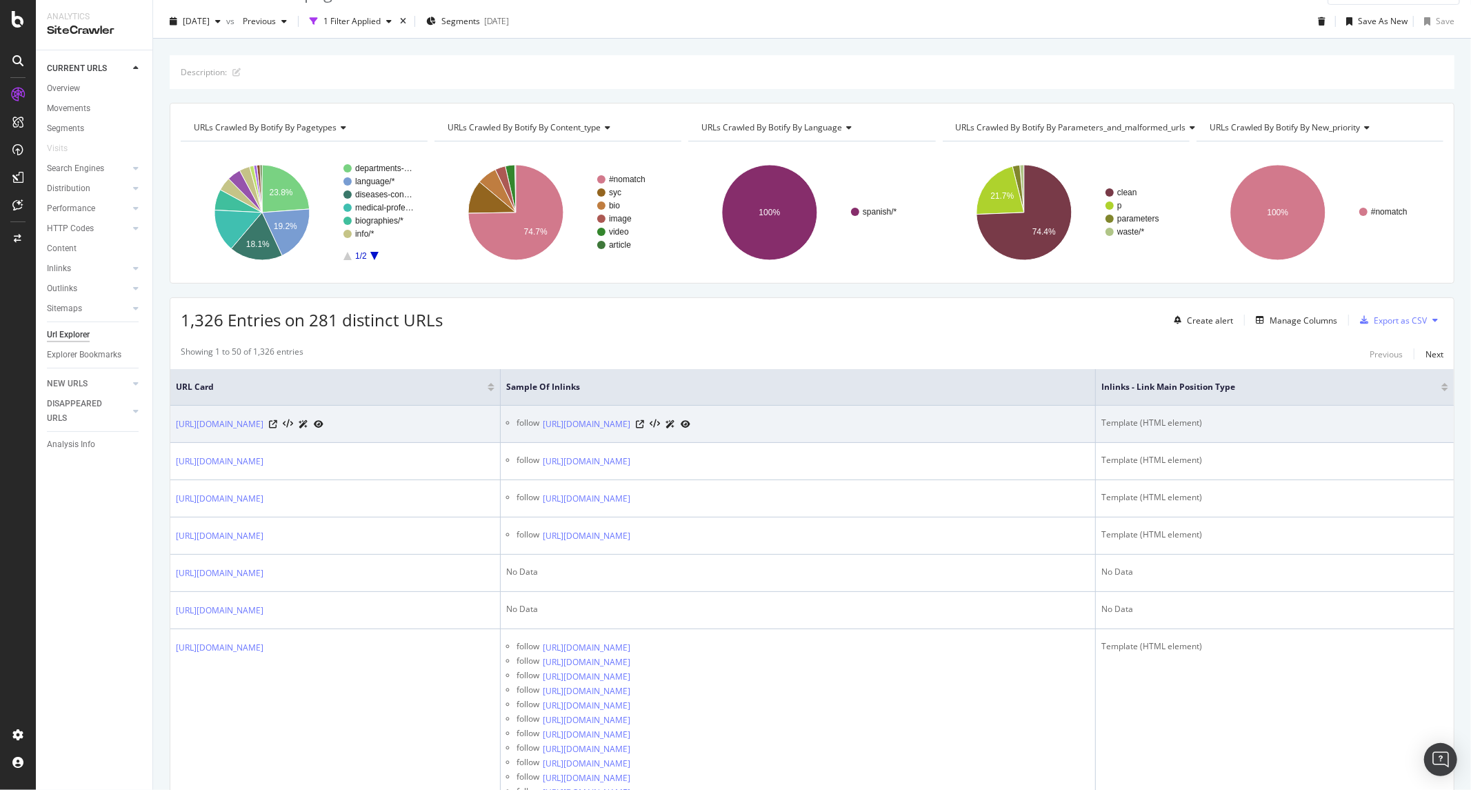
click at [690, 422] on icon at bounding box center [686, 424] width 10 height 8
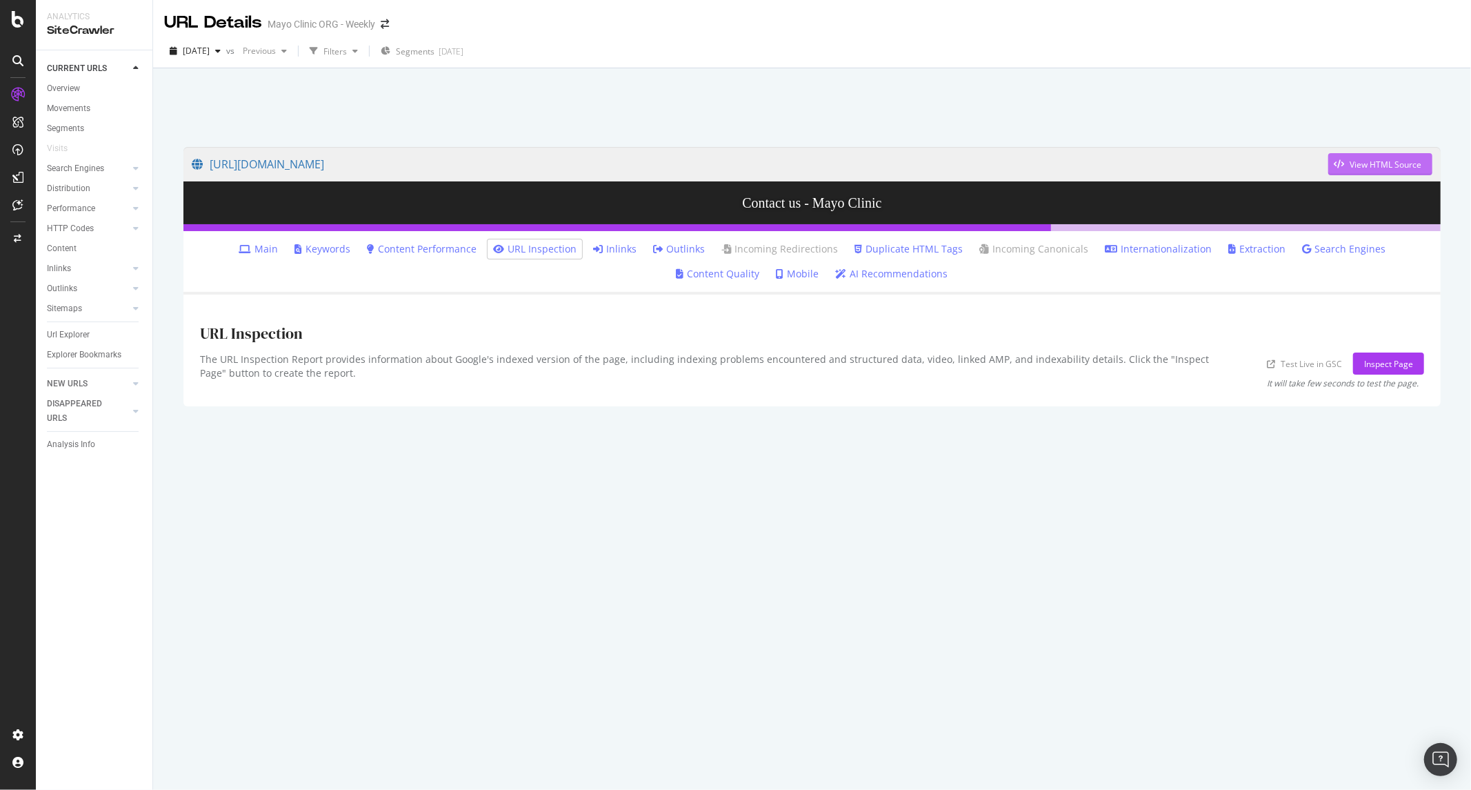
click at [1382, 156] on div "View HTML Source" at bounding box center [1374, 164] width 93 height 21
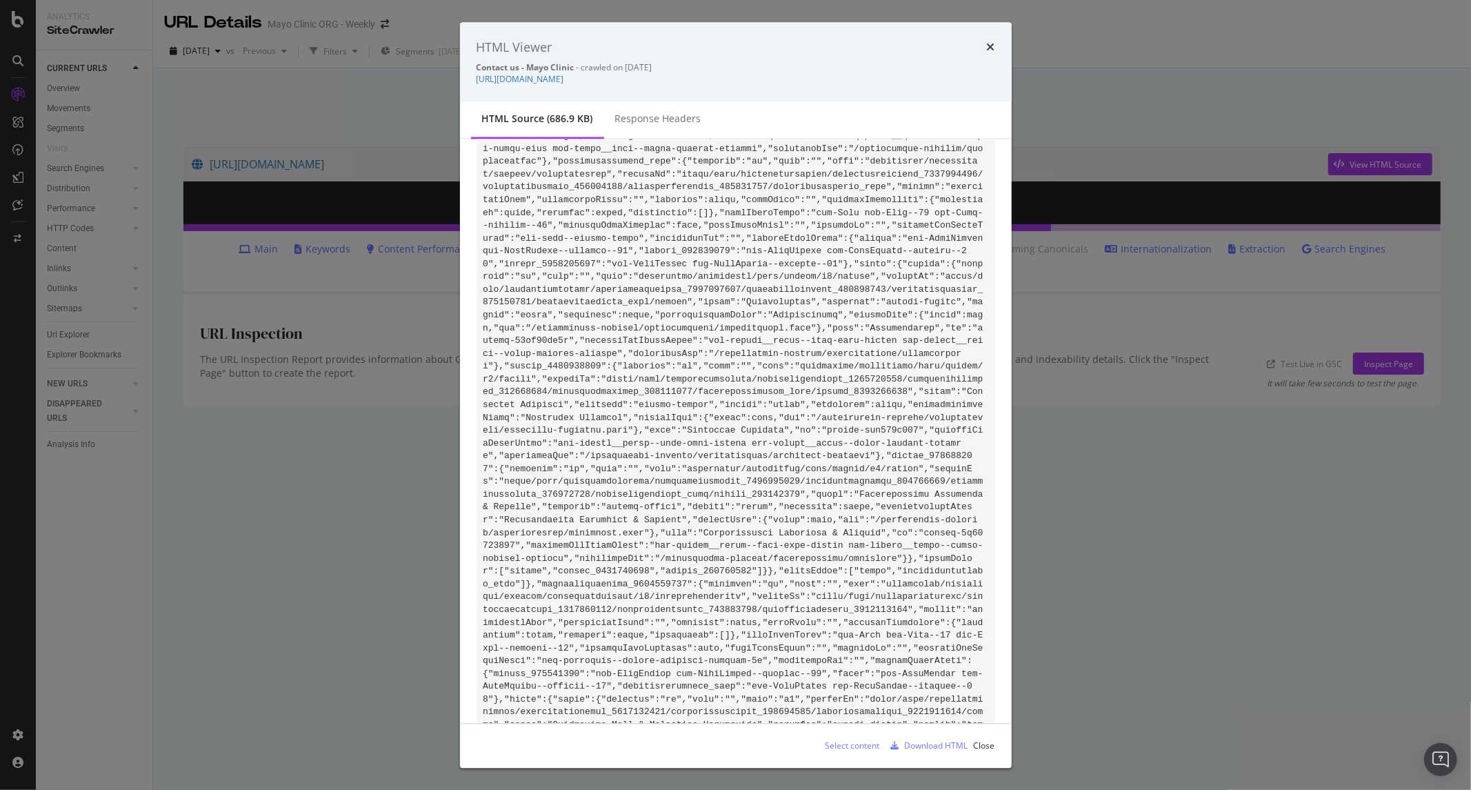
scroll to position [86996, 0]
click at [987, 42] on icon "times" at bounding box center [991, 47] width 8 height 11
